Goal: Task Accomplishment & Management: Complete application form

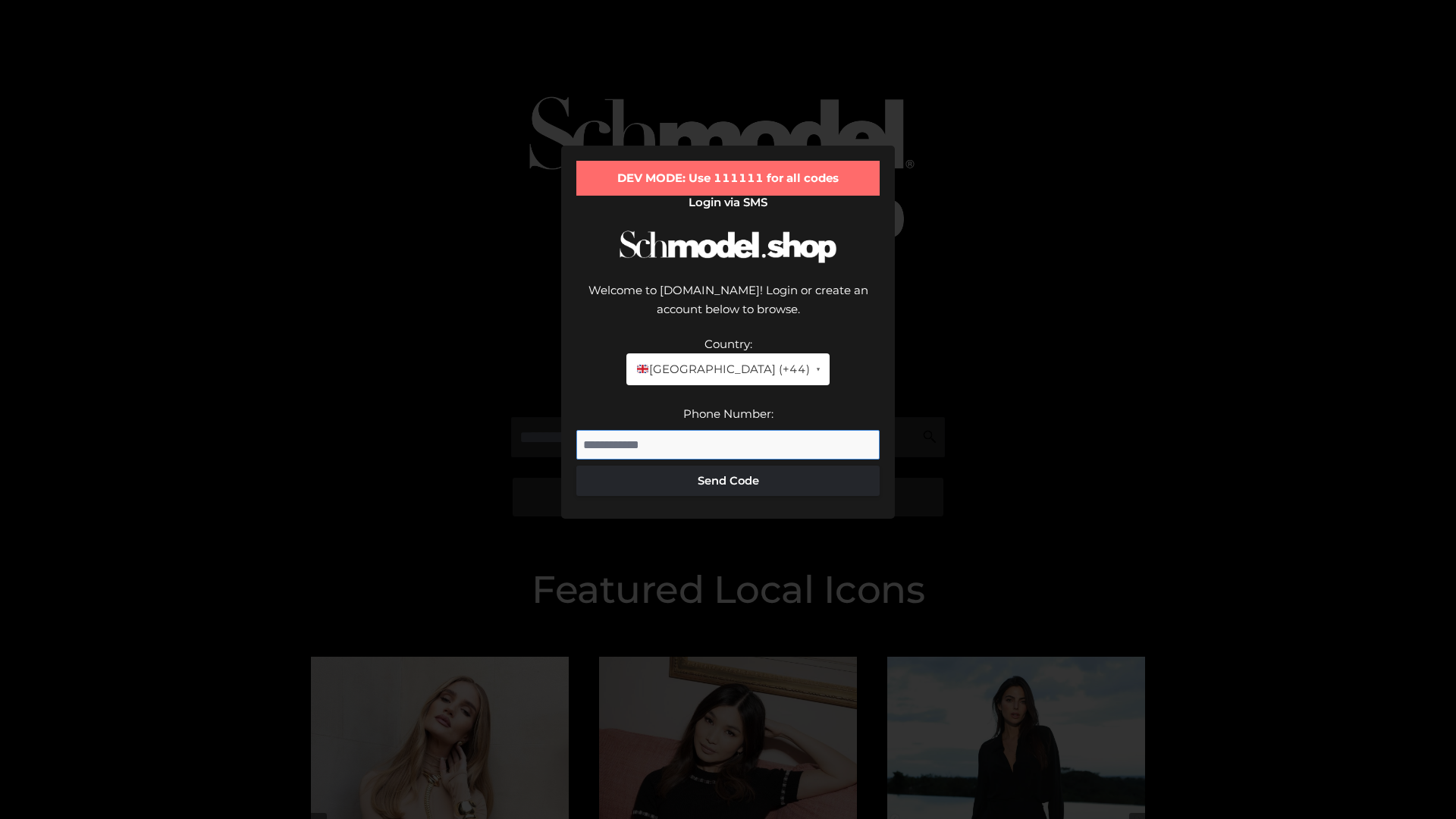
click at [728, 430] on input "Phone Number:" at bounding box center [728, 446] width 304 height 30
type input "**********"
click at [728, 466] on button "Send Code" at bounding box center [728, 481] width 304 height 30
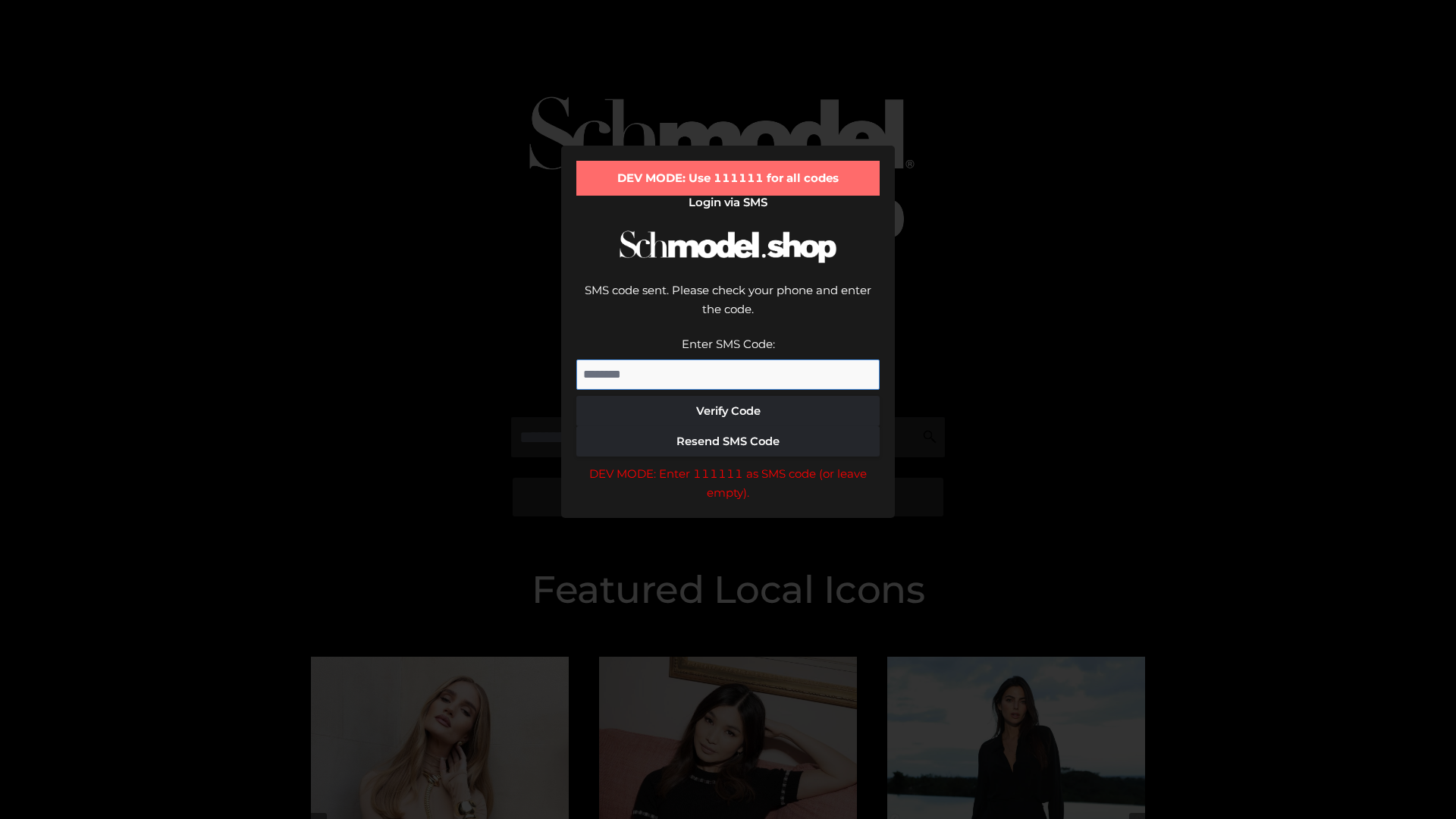
click at [728, 359] on input "Enter SMS Code:" at bounding box center [728, 374] width 304 height 30
type input "******"
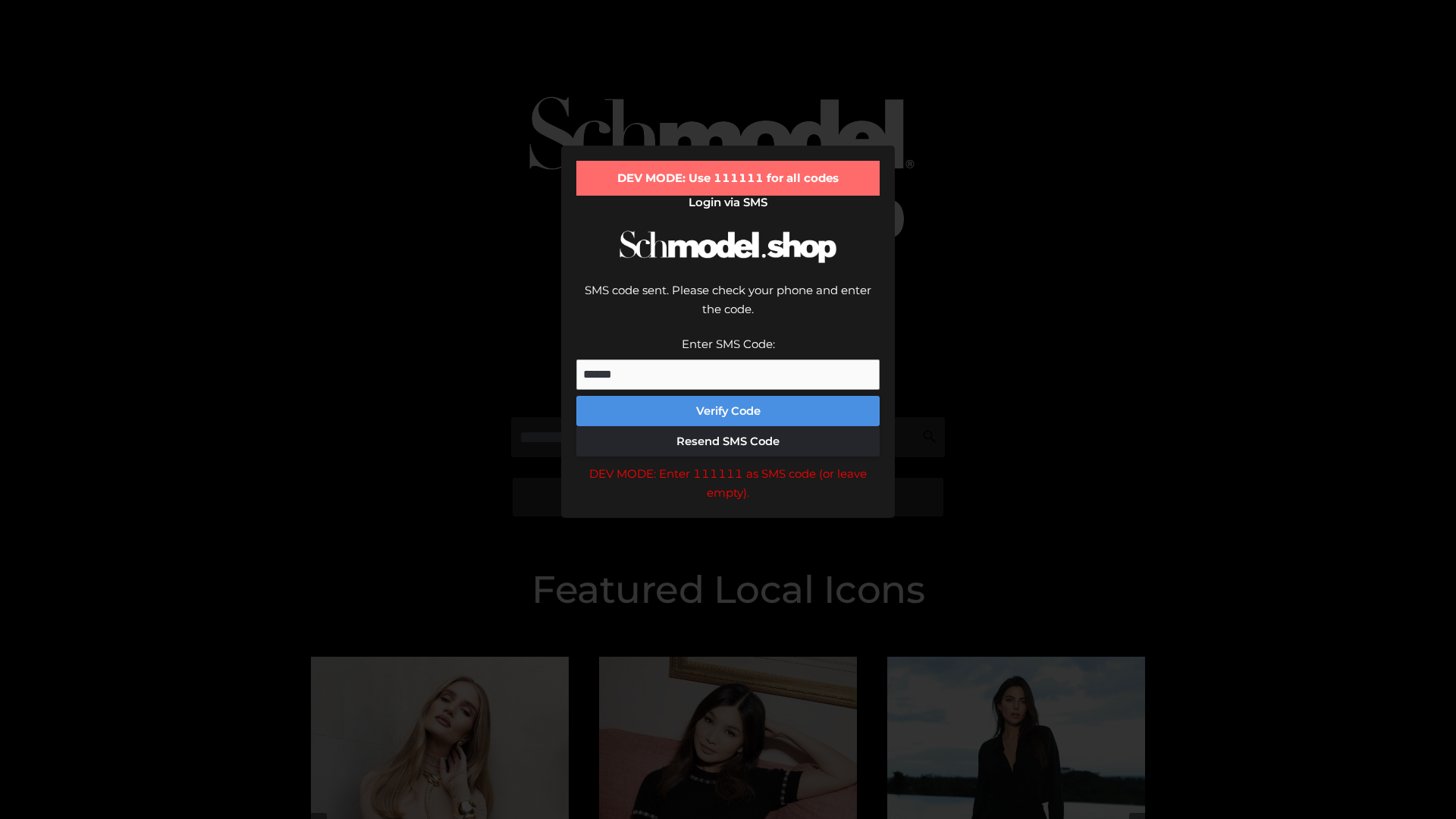
click at [728, 396] on button "Verify Code" at bounding box center [728, 411] width 304 height 30
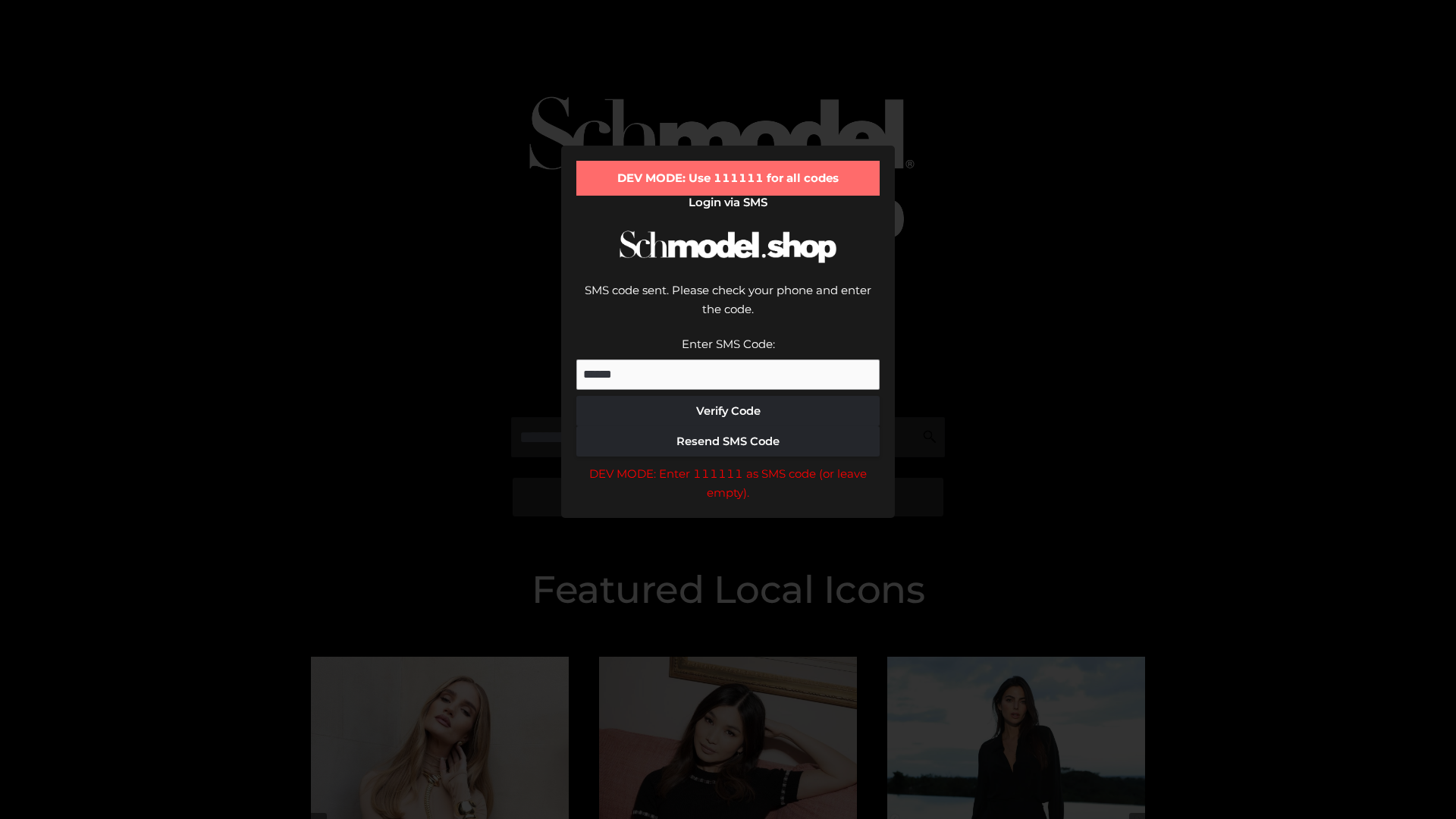
click at [728, 464] on div "DEV MODE: Enter 111111 as SMS code (or leave empty)." at bounding box center [728, 483] width 304 height 39
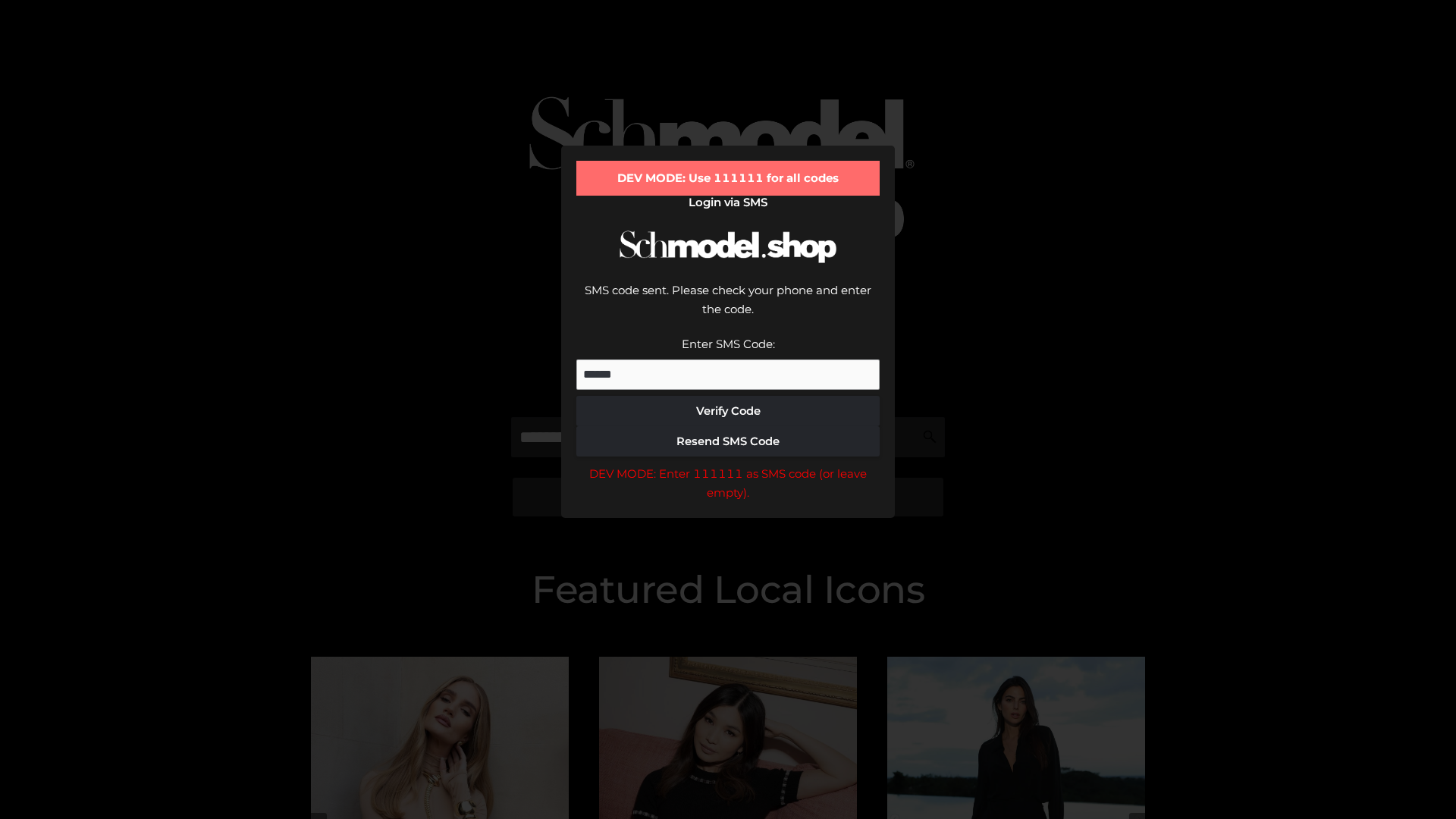
click at [728, 464] on div "DEV MODE: Enter 111111 as SMS code (or leave empty)." at bounding box center [728, 483] width 304 height 39
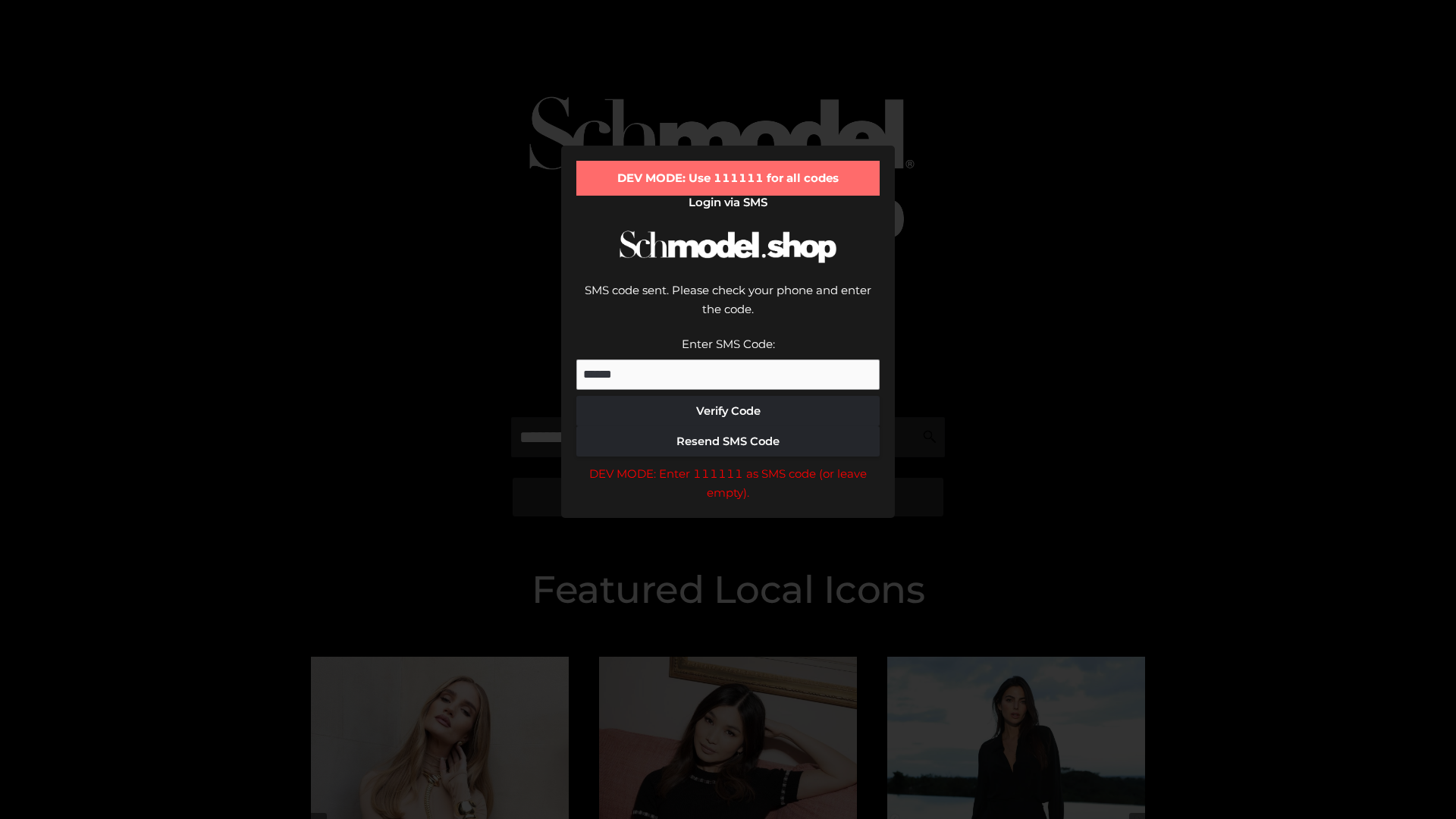
click at [728, 464] on div "DEV MODE: Enter 111111 as SMS code (or leave empty)." at bounding box center [728, 483] width 304 height 39
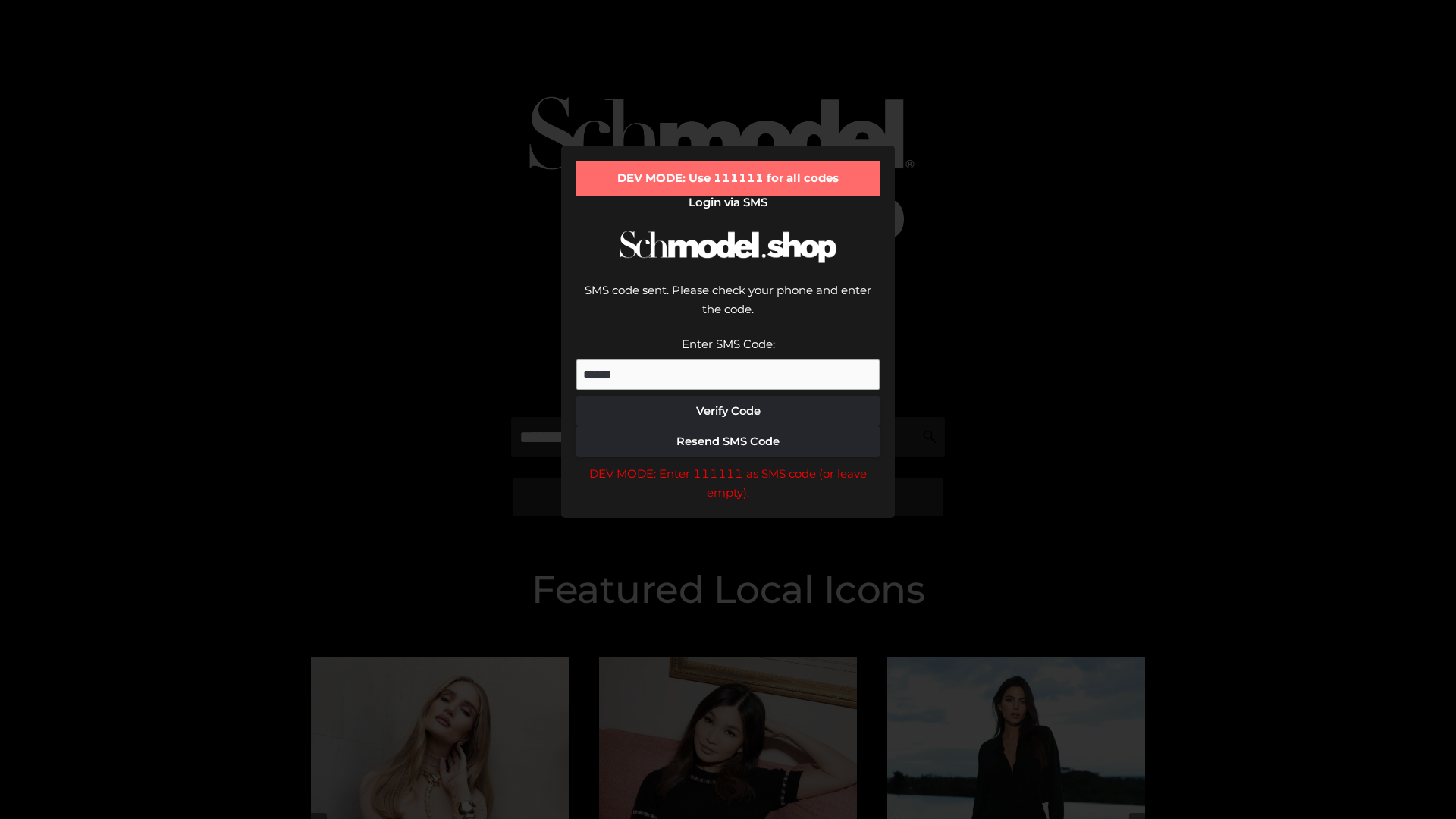
click at [728, 464] on div "DEV MODE: Enter 111111 as SMS code (or leave empty)." at bounding box center [728, 483] width 304 height 39
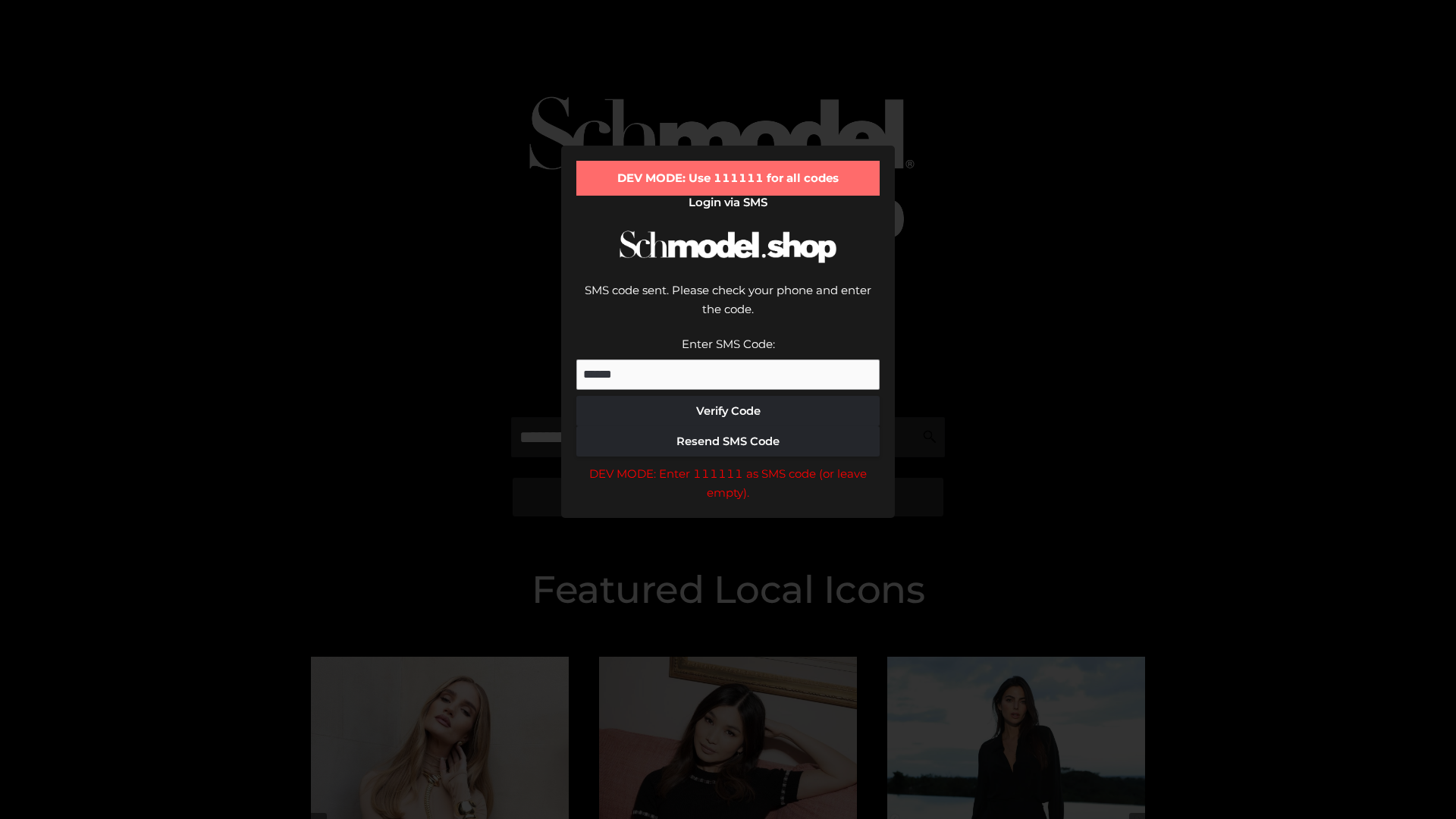
click at [728, 464] on div "DEV MODE: Enter 111111 as SMS code (or leave empty)." at bounding box center [728, 483] width 304 height 39
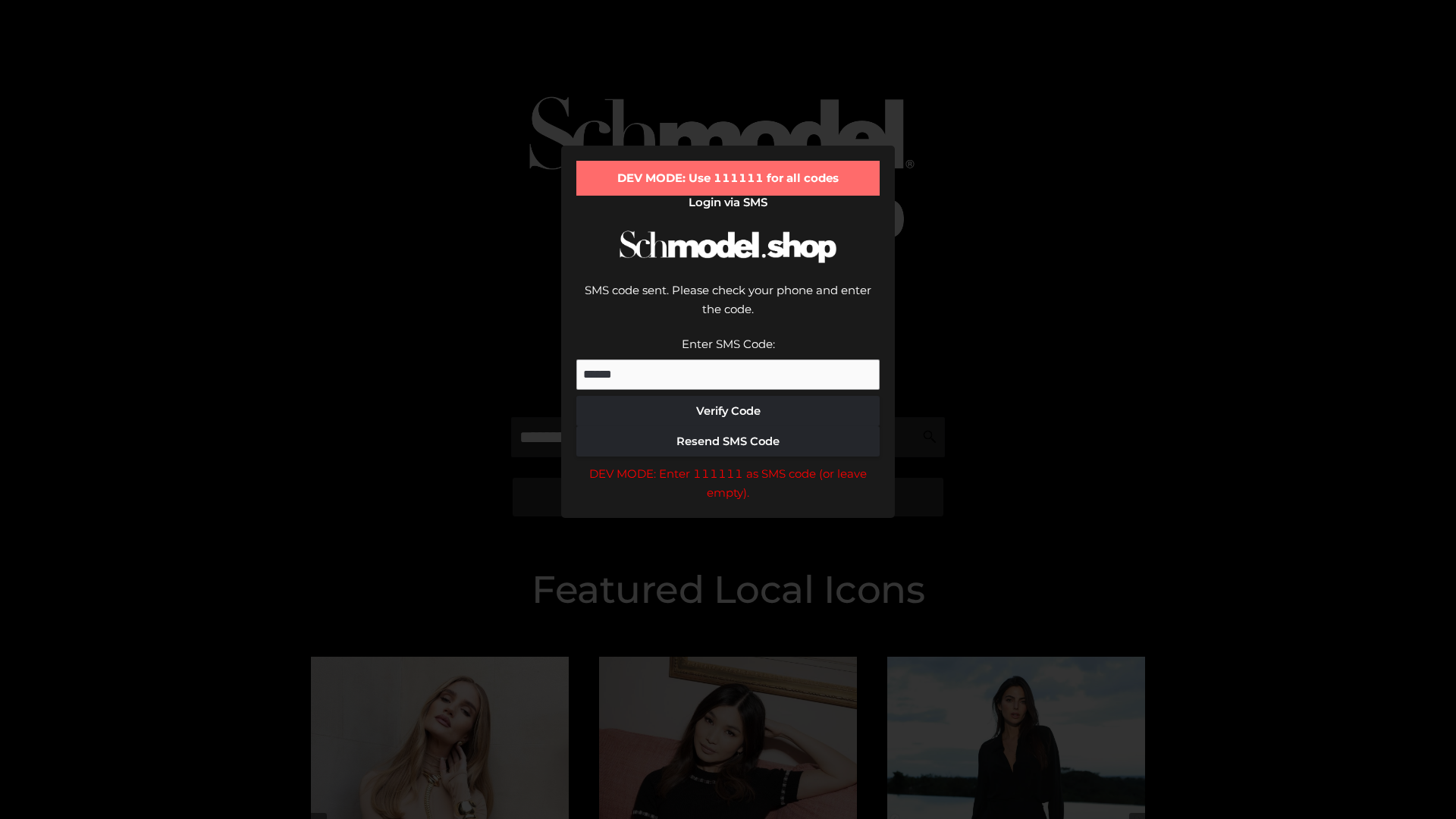
click at [728, 464] on div "DEV MODE: Enter 111111 as SMS code (or leave empty)." at bounding box center [728, 483] width 304 height 39
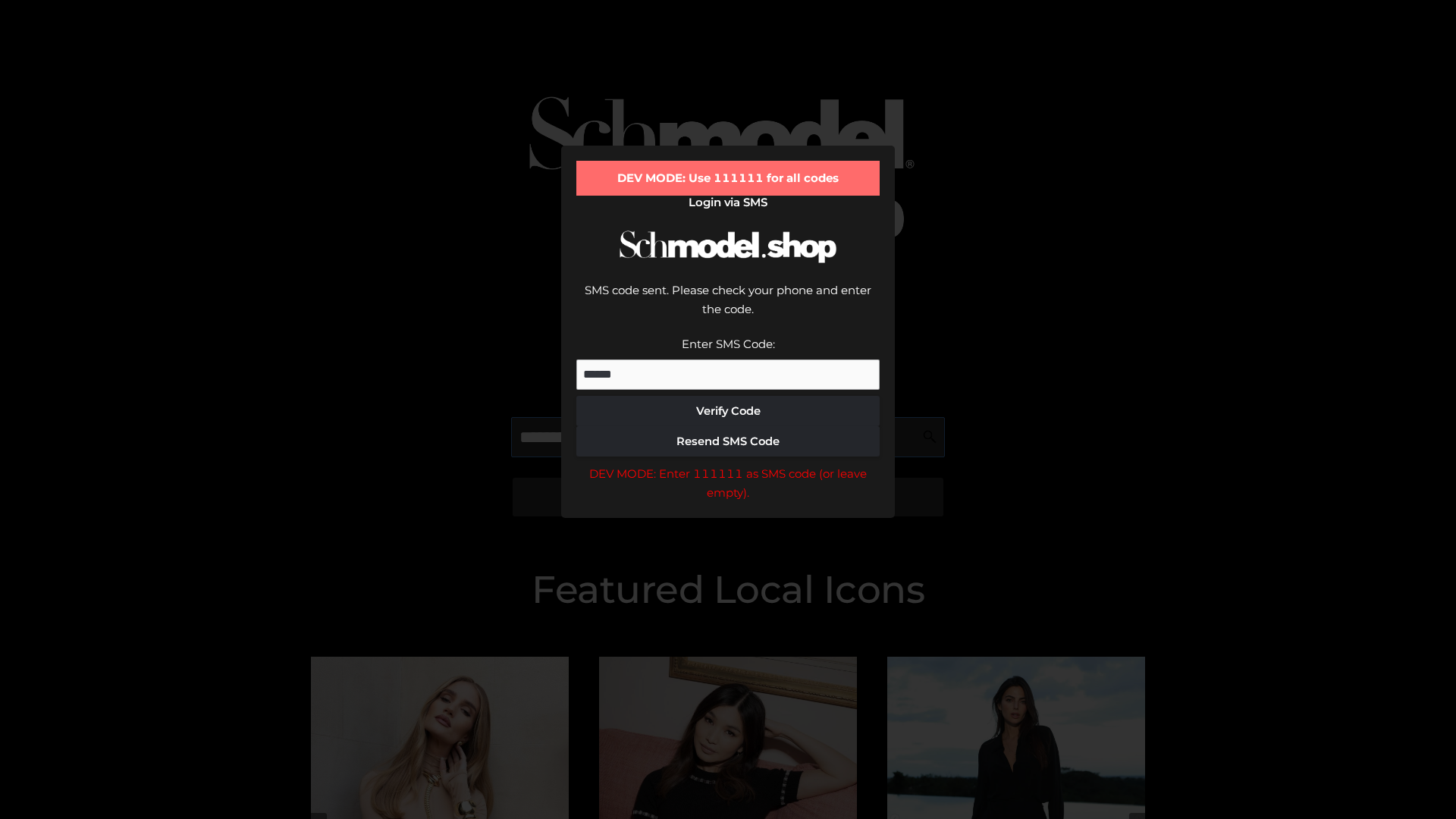
scroll to position [0, 78]
click at [728, 464] on div "DEV MODE: Enter 111111 as SMS code (or leave empty)." at bounding box center [728, 483] width 304 height 39
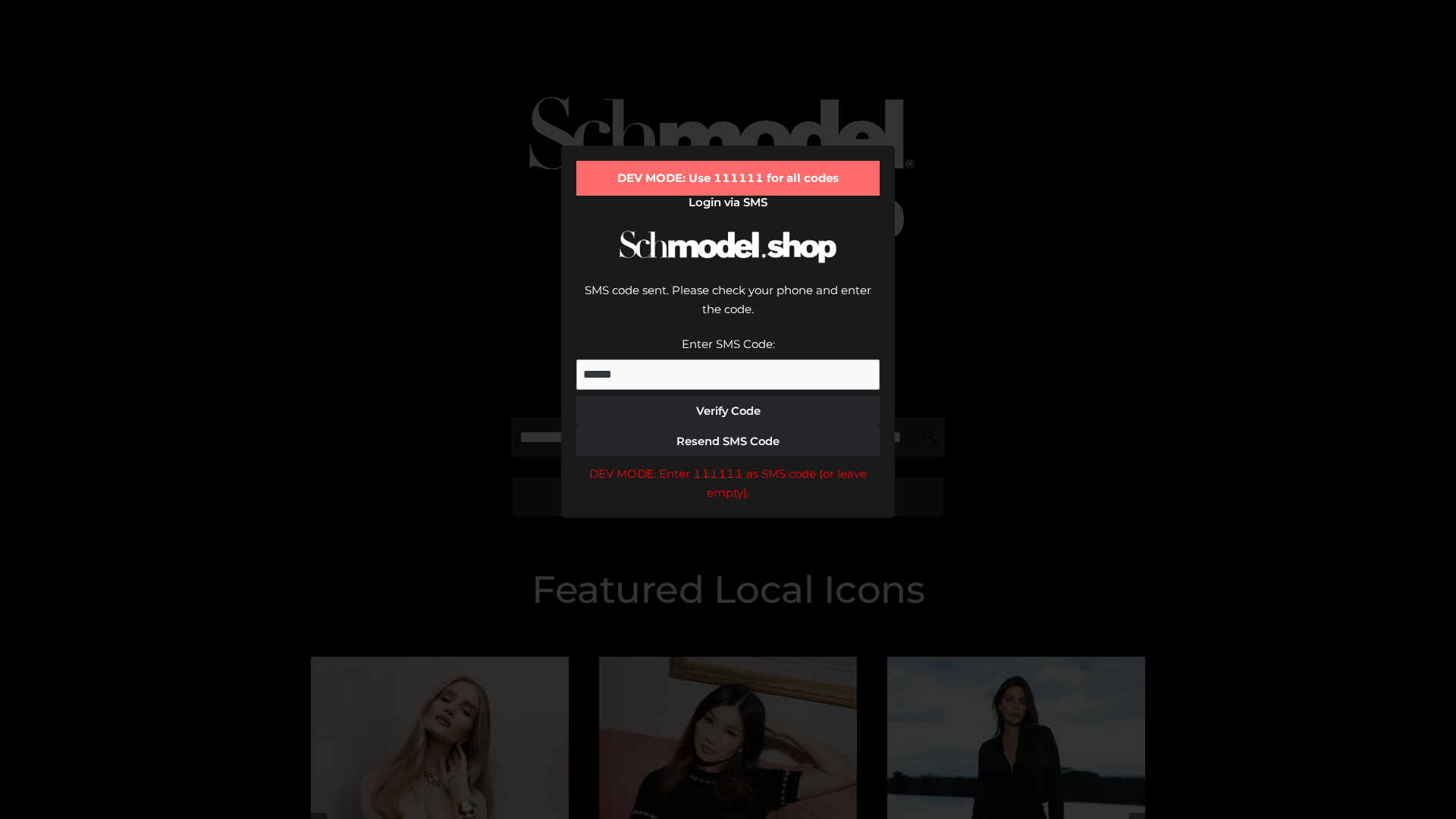
click at [728, 464] on div "DEV MODE: Enter 111111 as SMS code (or leave empty)." at bounding box center [728, 483] width 304 height 39
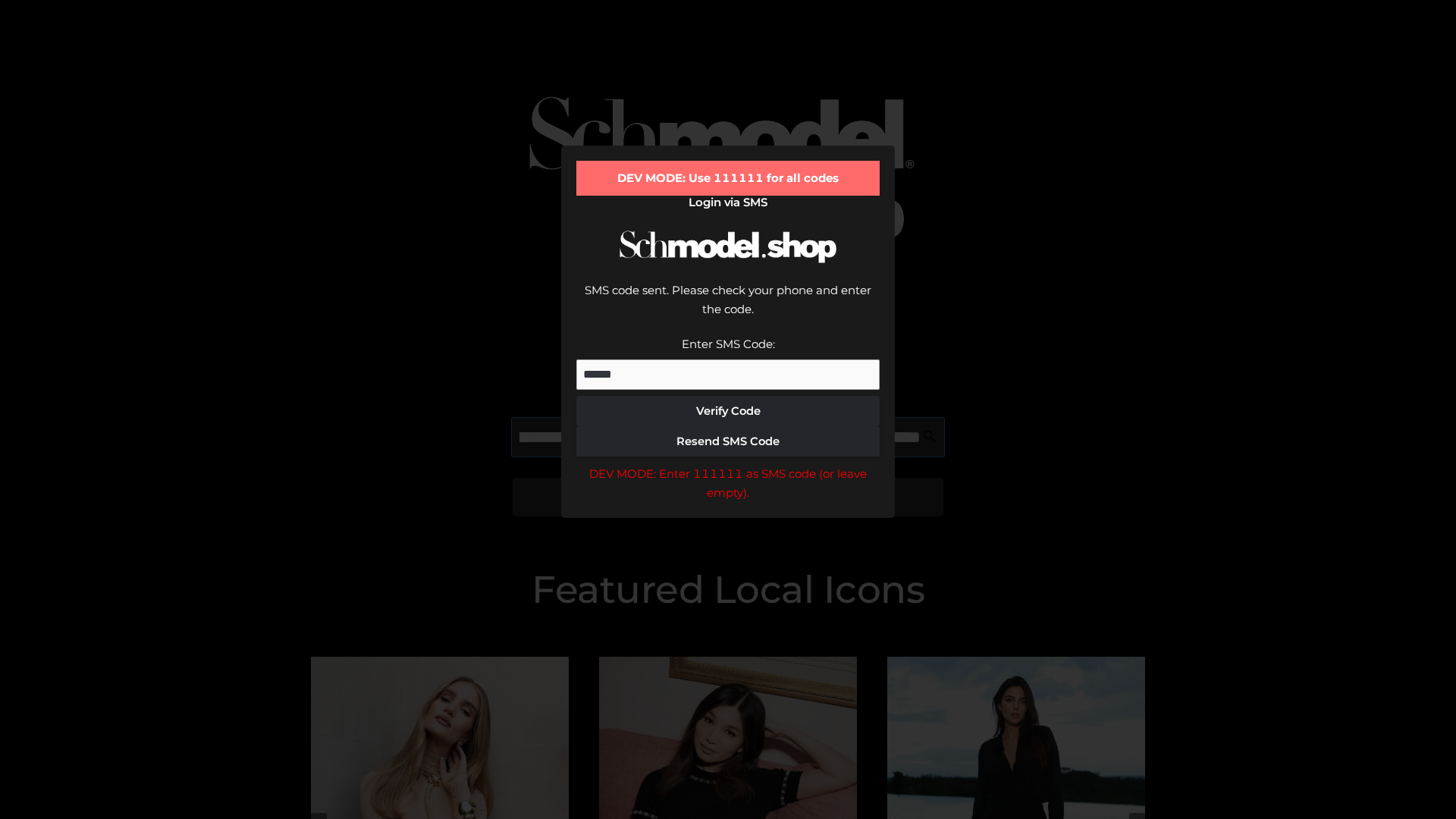
scroll to position [0, 166]
click at [728, 464] on div "DEV MODE: Enter 111111 as SMS code (or leave empty)." at bounding box center [728, 483] width 304 height 39
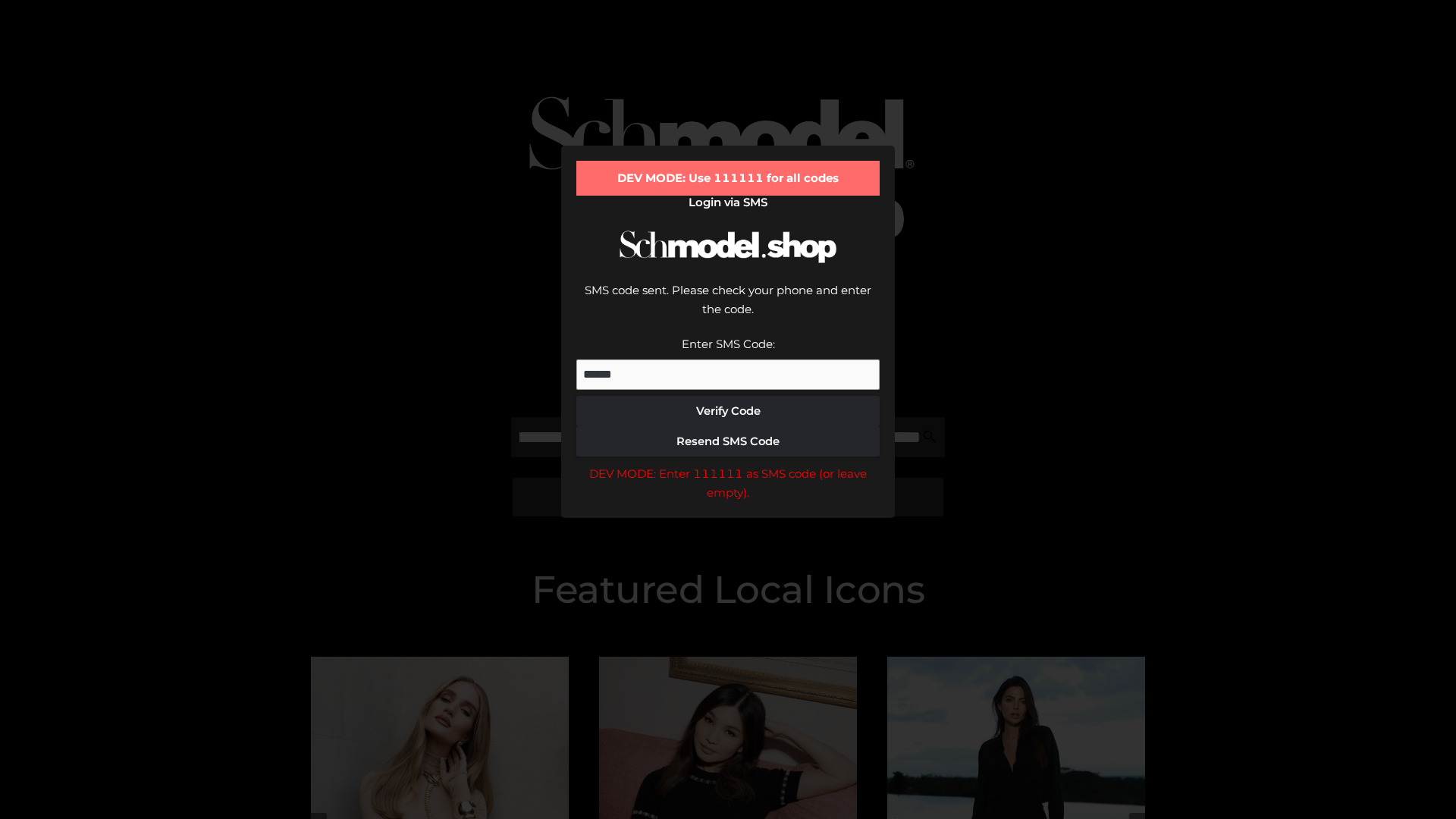
click at [728, 464] on div "DEV MODE: Enter 111111 as SMS code (or leave empty)." at bounding box center [728, 483] width 304 height 39
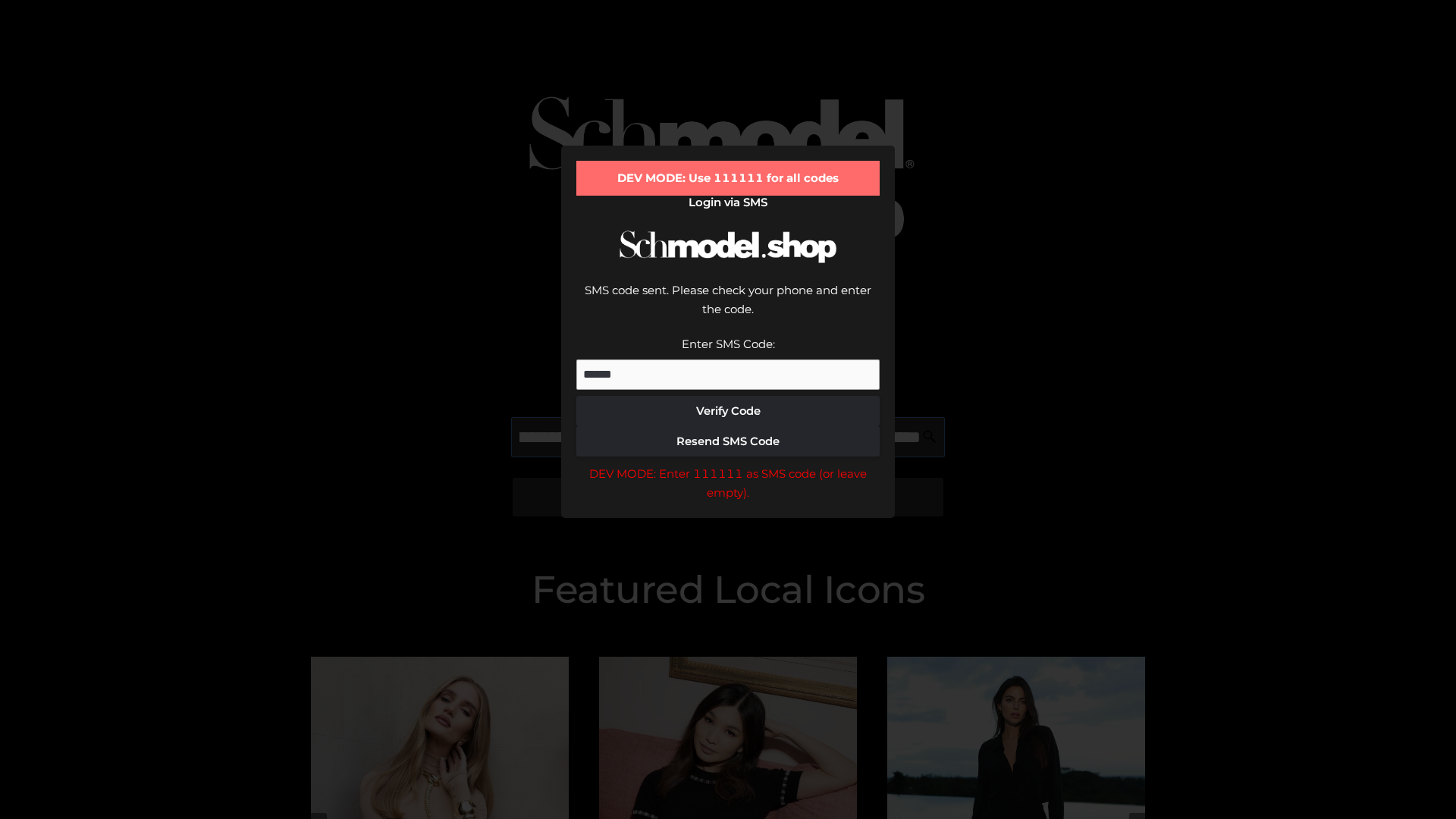
scroll to position [0, 257]
click at [728, 464] on div "DEV MODE: Enter 111111 as SMS code (or leave empty)." at bounding box center [728, 483] width 304 height 39
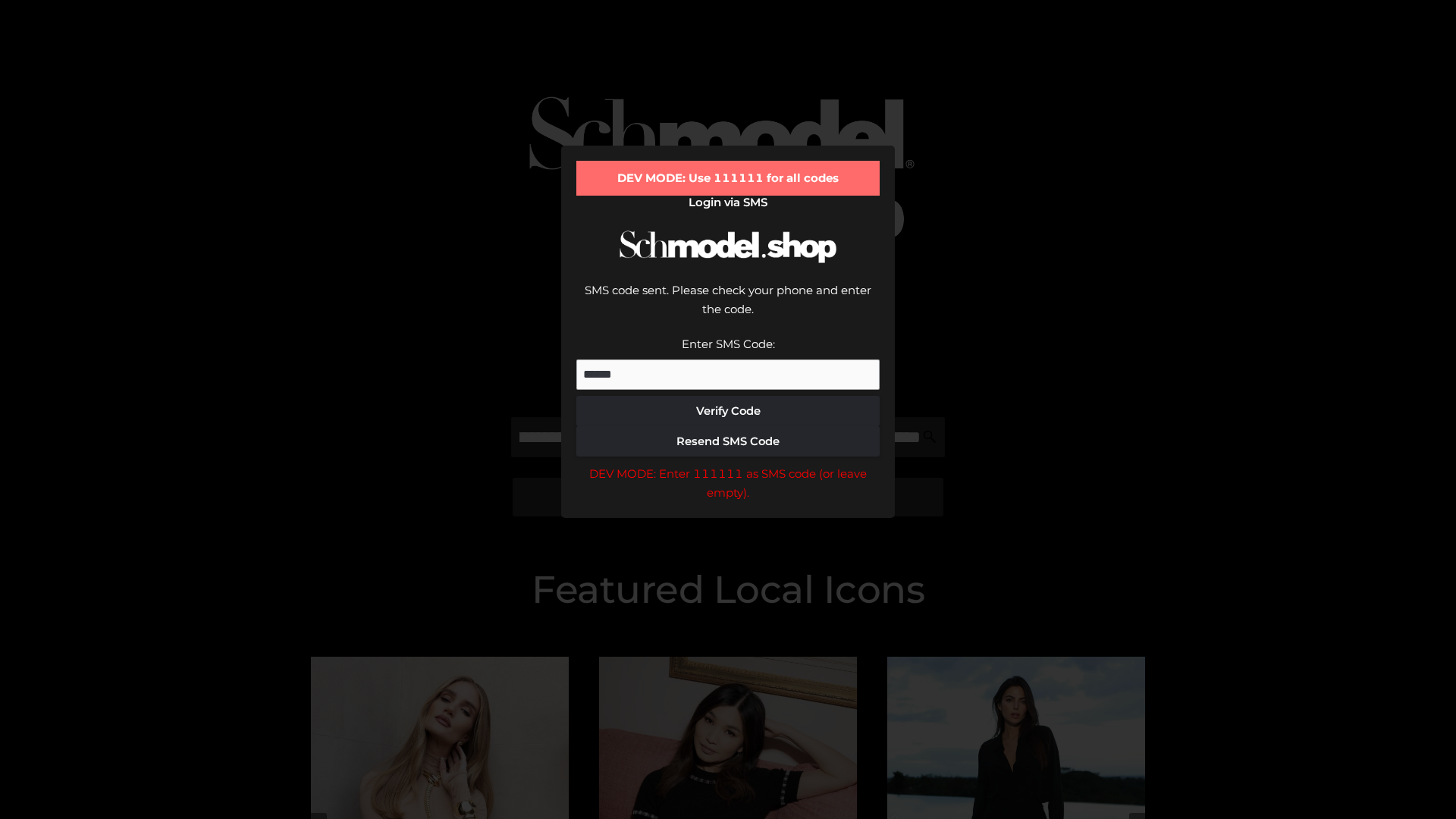
click at [728, 464] on div "DEV MODE: Enter 111111 as SMS code (or leave empty)." at bounding box center [728, 483] width 304 height 39
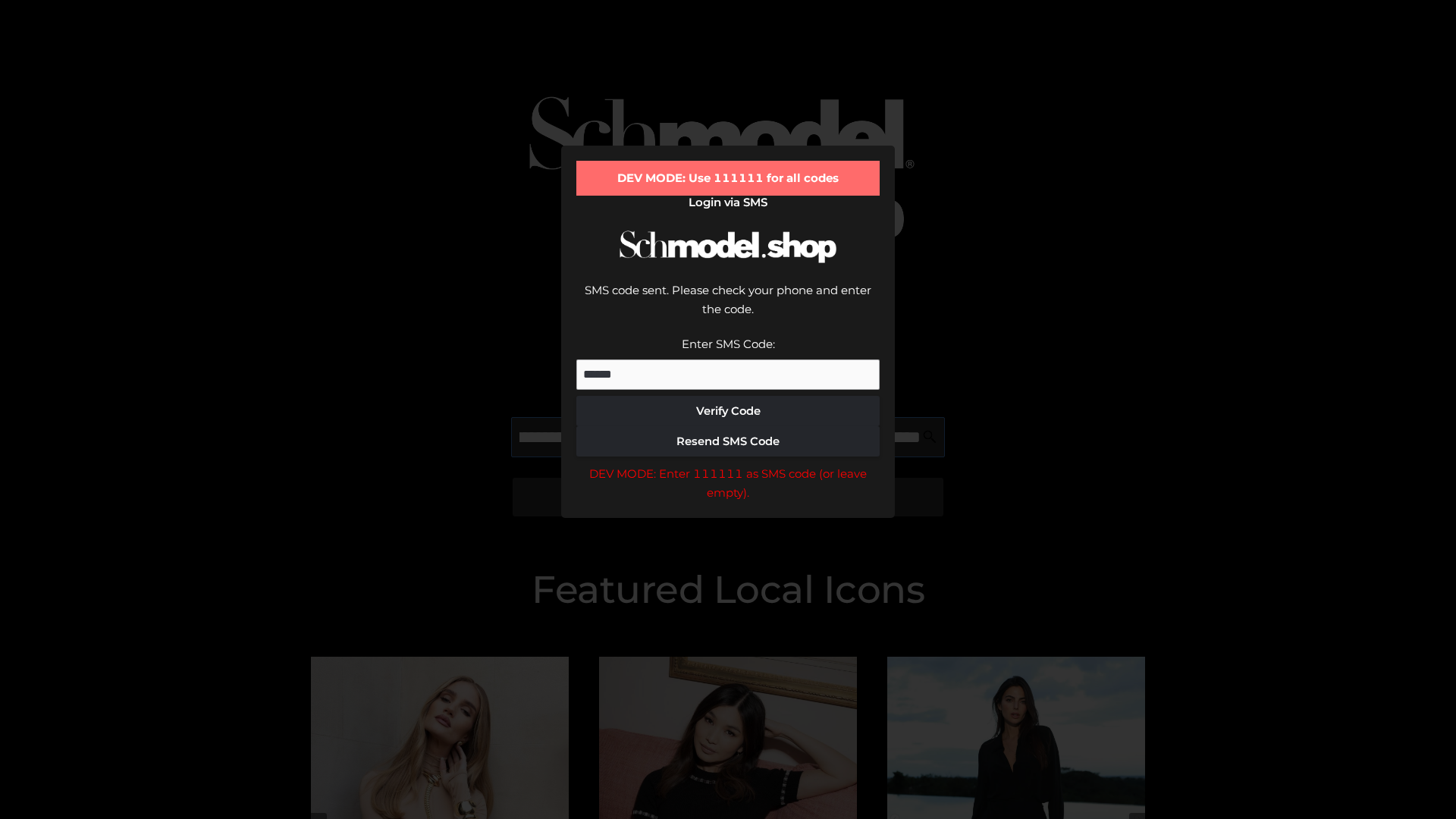
scroll to position [0, 352]
click at [728, 464] on div "DEV MODE: Enter 111111 as SMS code (or leave empty)." at bounding box center [728, 483] width 304 height 39
type input "**********"
